Goal: Transaction & Acquisition: Book appointment/travel/reservation

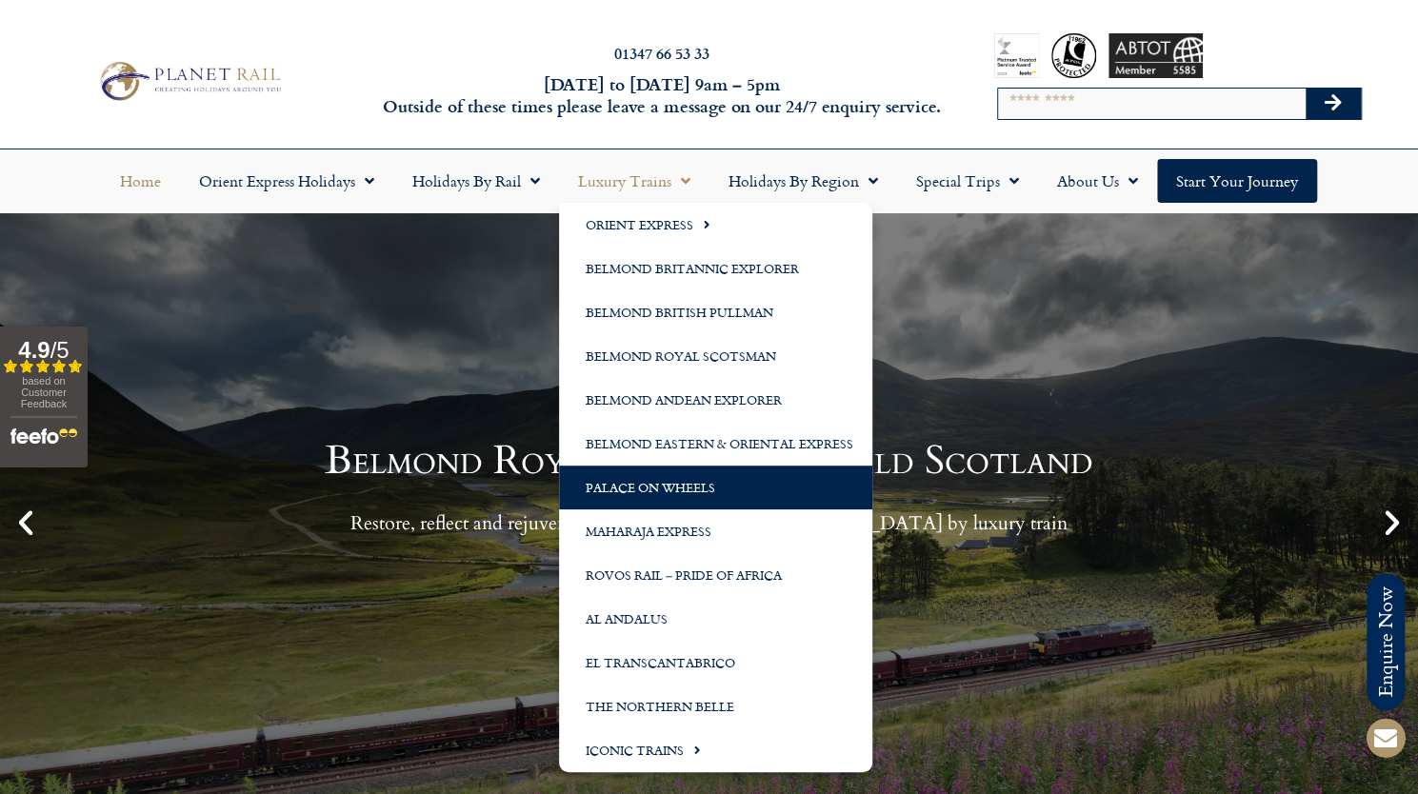
click at [722, 491] on link "Palace on Wheels" at bounding box center [715, 488] width 313 height 44
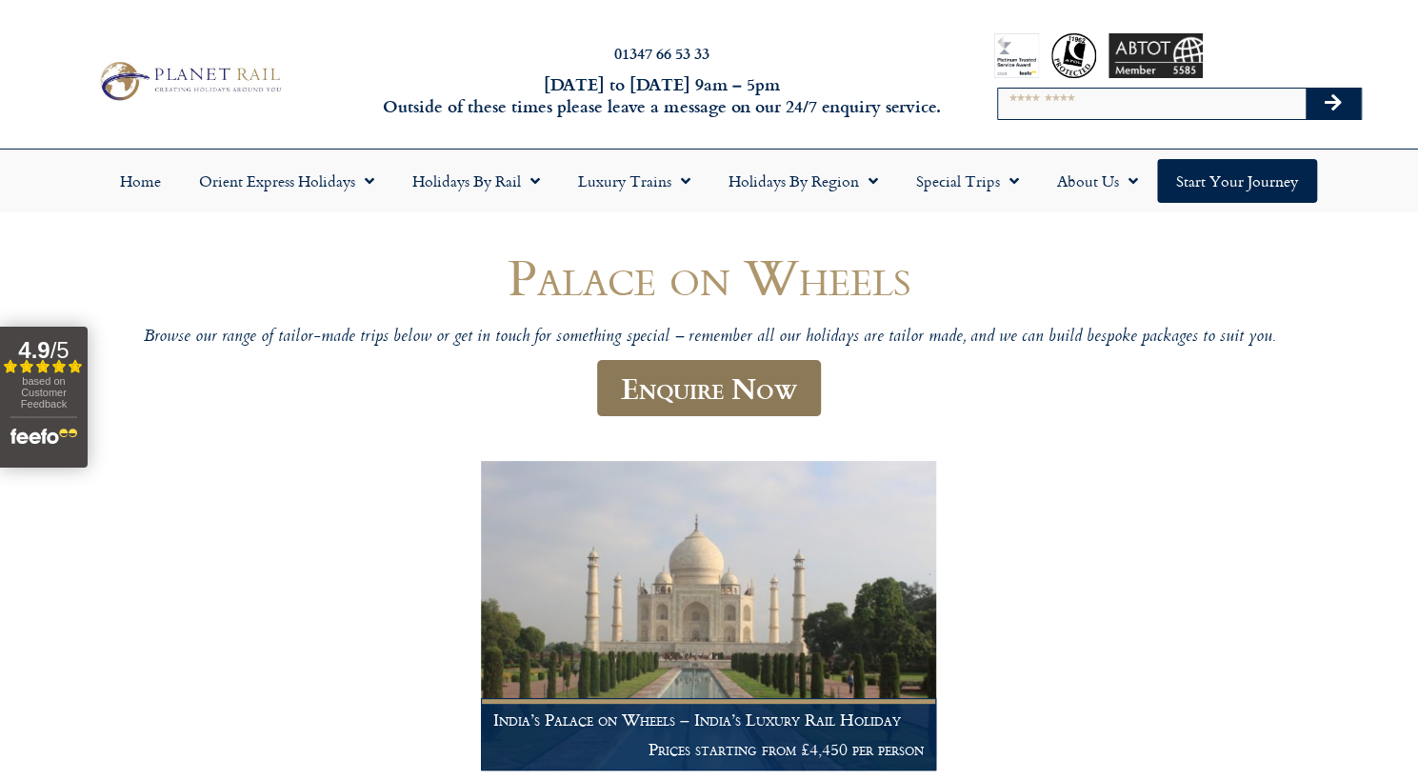
click at [701, 386] on link "Enquire Now" at bounding box center [709, 388] width 224 height 56
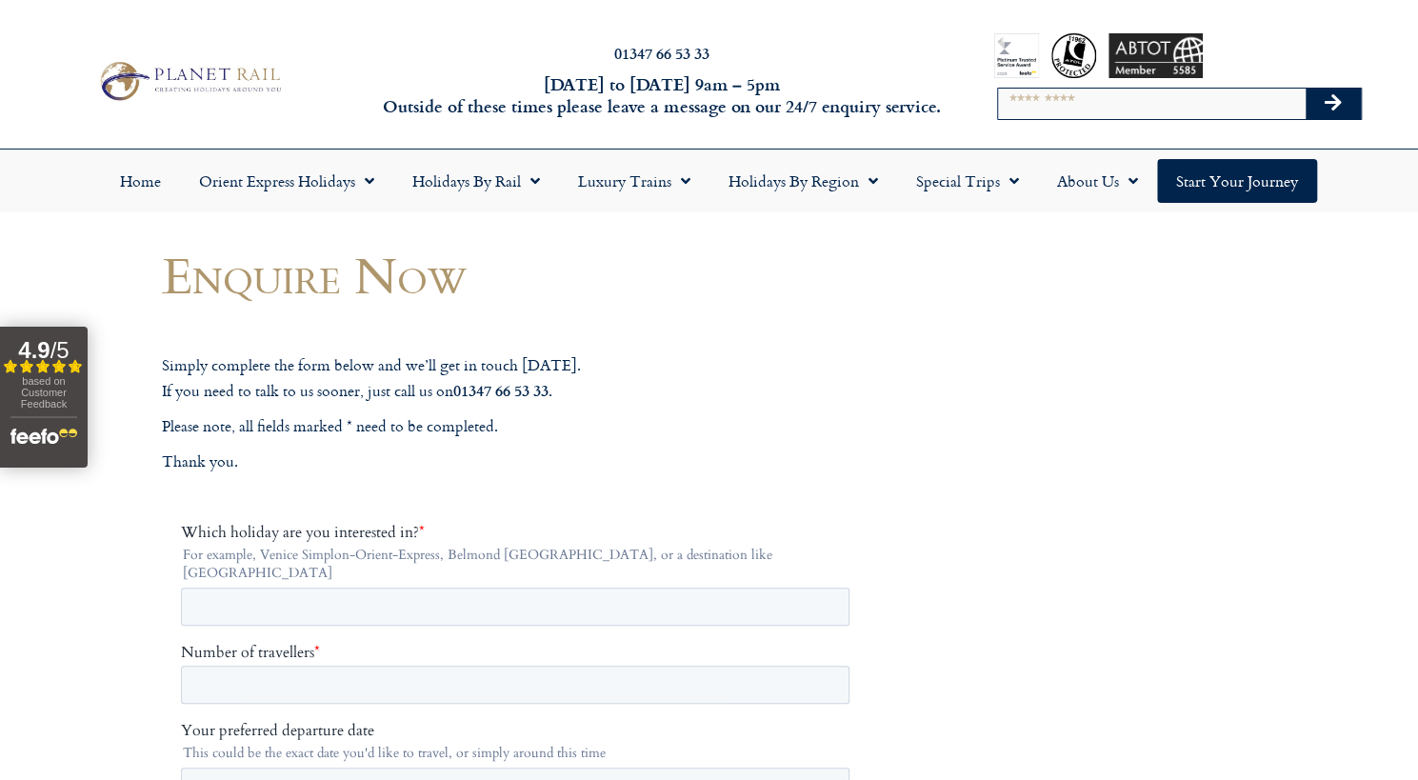
scroll to position [95, 0]
